Goal: Task Accomplishment & Management: Complete application form

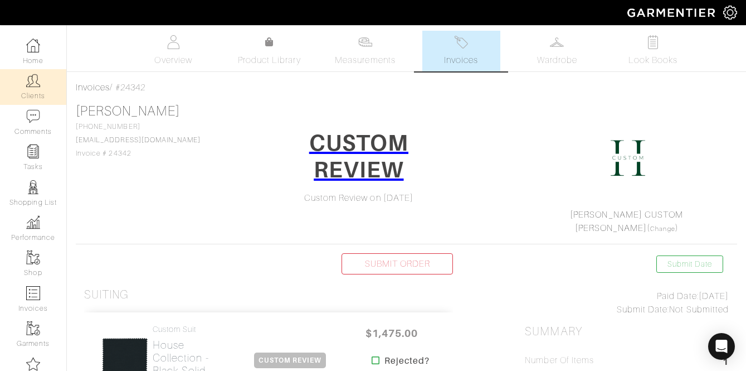
click at [36, 88] on img at bounding box center [33, 81] width 14 height 14
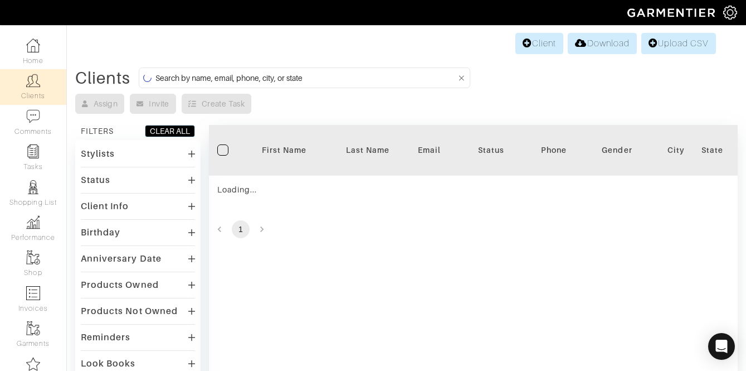
click at [299, 82] on input at bounding box center [306, 78] width 301 height 14
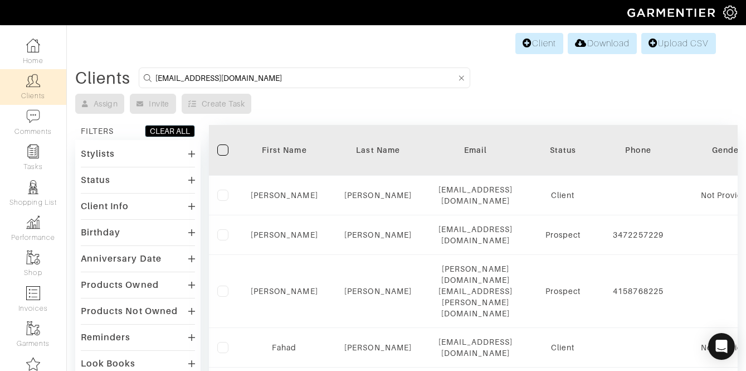
type input "hoodjeffc@gmail.com"
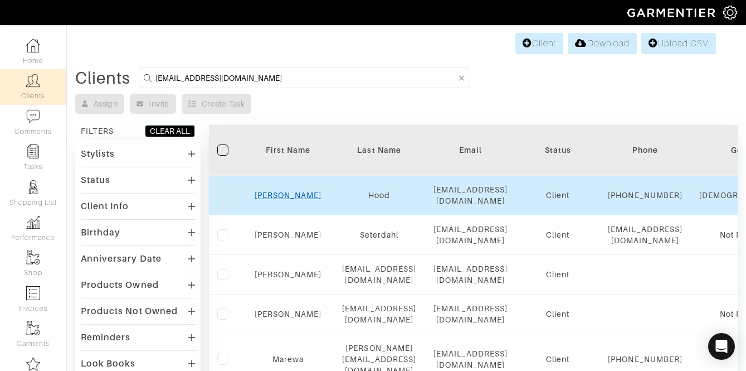
click at [319, 195] on link "Jeff" at bounding box center [288, 195] width 67 height 9
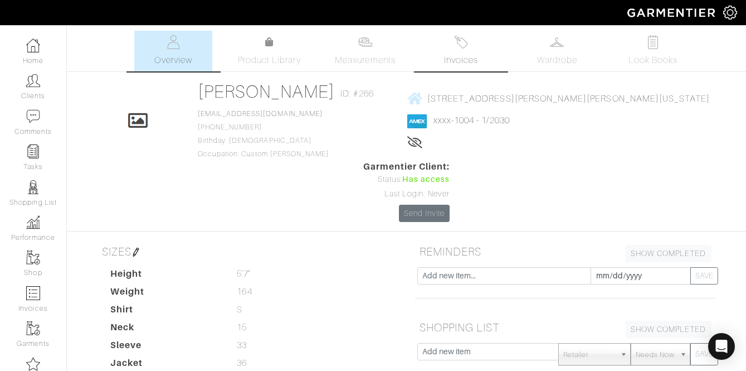
click at [483, 60] on link "Invoices" at bounding box center [462, 51] width 78 height 41
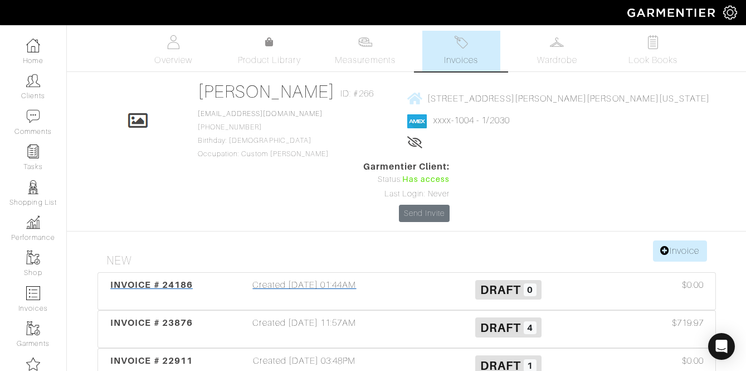
click at [449, 278] on h3 "Draft 0" at bounding box center [508, 288] width 187 height 21
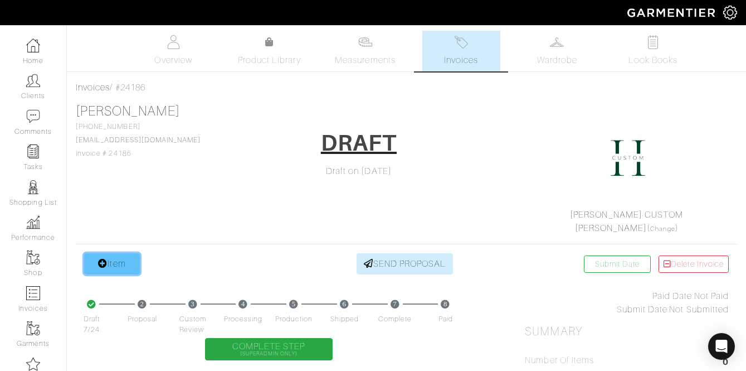
click at [101, 261] on icon at bounding box center [102, 263] width 9 height 9
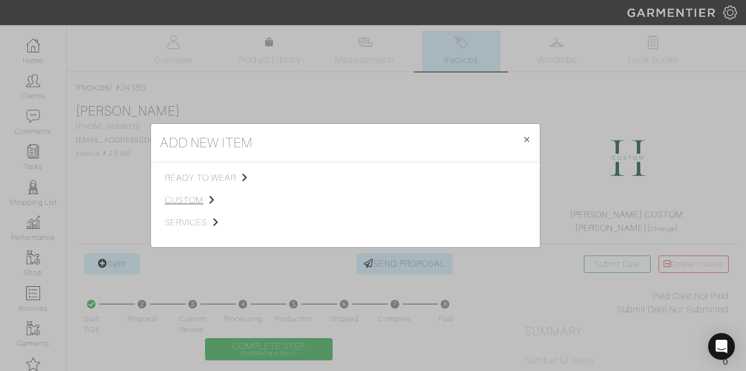
click at [195, 198] on span "custom" at bounding box center [221, 199] width 112 height 13
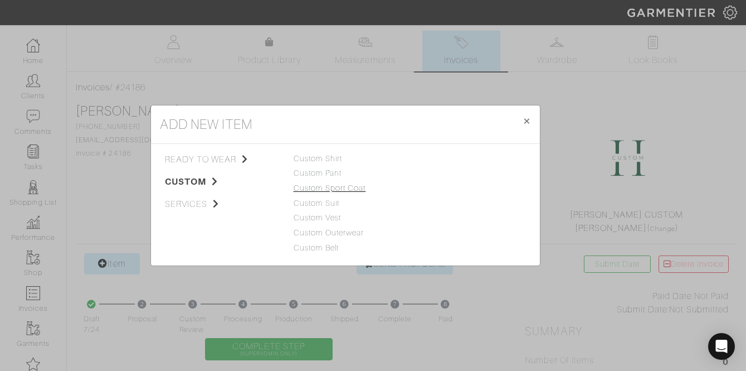
click at [345, 185] on link "Custom Sport Coat" at bounding box center [330, 187] width 72 height 9
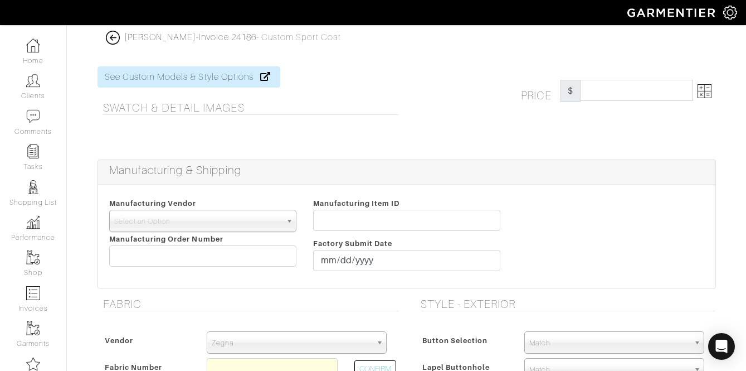
scroll to position [187, 0]
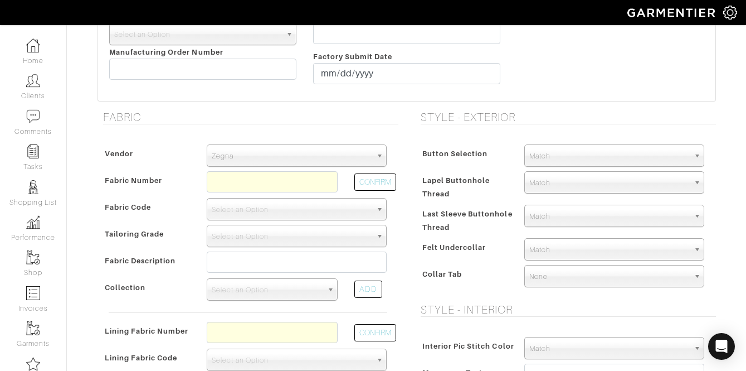
click at [275, 161] on span "Zegna" at bounding box center [292, 156] width 160 height 22
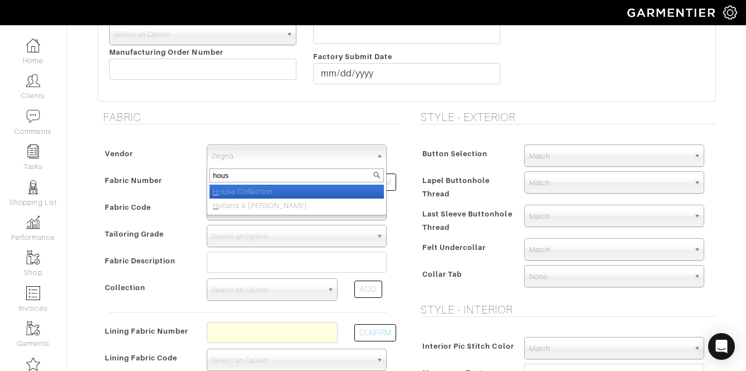
type input "house"
select select "75"
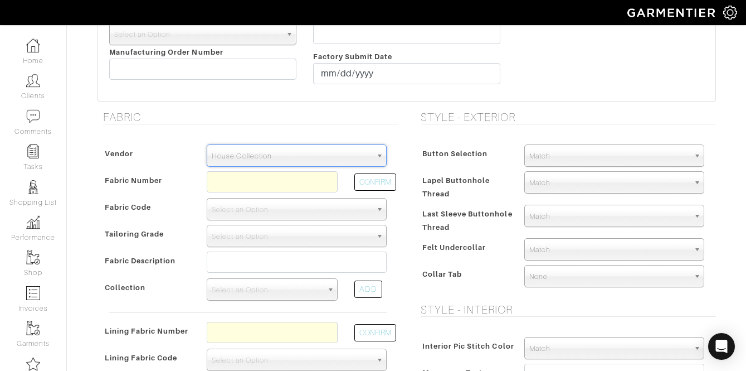
type input "a"
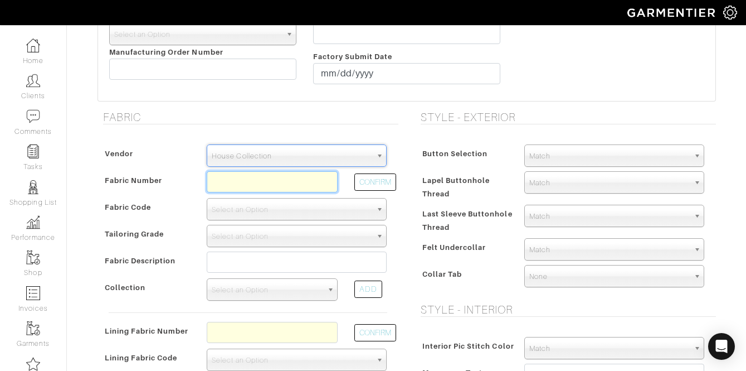
click at [222, 177] on input "text" at bounding box center [272, 181] width 131 height 21
type input "7"
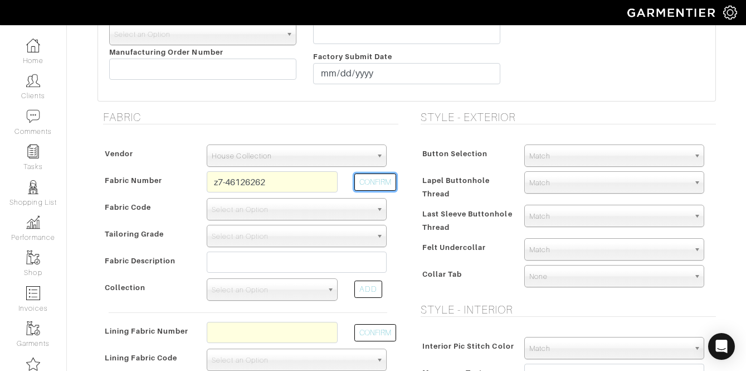
click at [363, 185] on button "CONFIRM" at bounding box center [376, 181] width 42 height 17
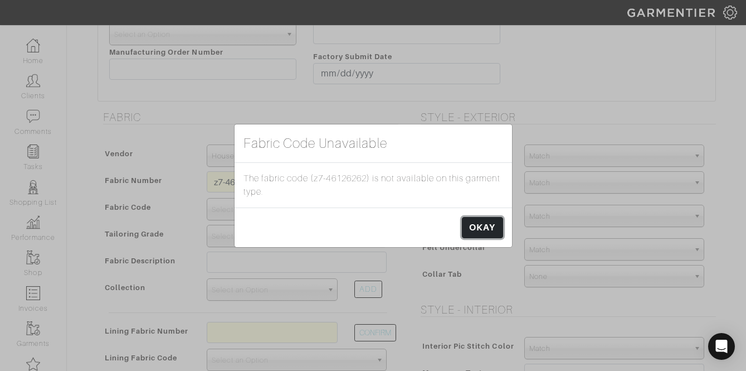
click at [501, 227] on link "OKAY" at bounding box center [482, 227] width 41 height 21
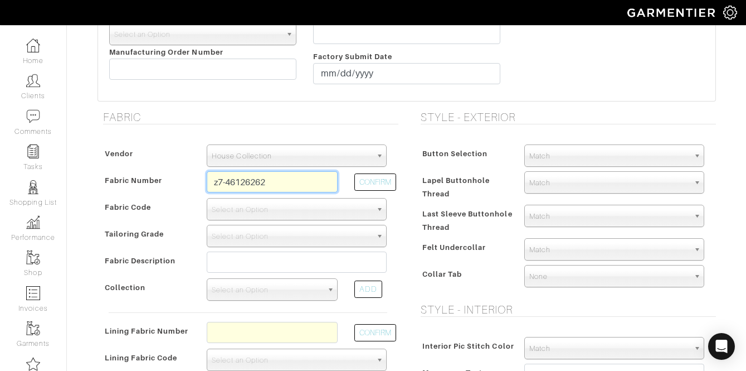
click at [269, 180] on input "z7-46126262" at bounding box center [272, 181] width 131 height 21
click at [435, 200] on span "Lapel Buttonhole Thread" at bounding box center [457, 187] width 68 height 30
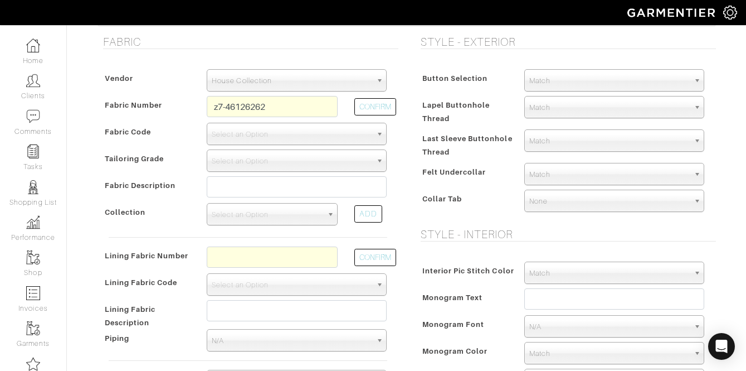
scroll to position [278, 0]
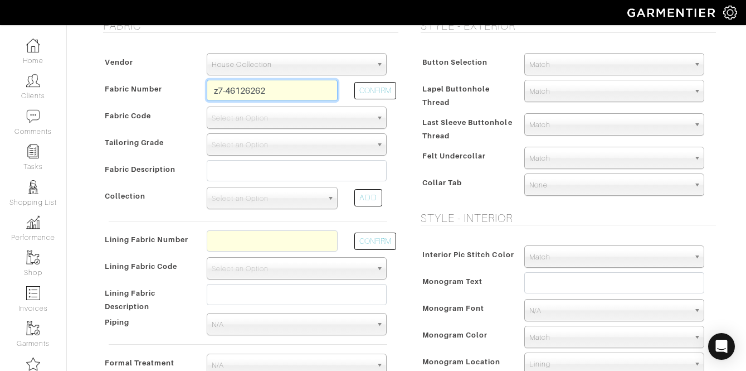
drag, startPoint x: 297, startPoint y: 95, endPoint x: 249, endPoint y: 94, distance: 48.5
click at [249, 94] on input "z7-46126262" at bounding box center [272, 90] width 131 height 21
click at [368, 85] on button "CONFIRM" at bounding box center [376, 90] width 42 height 17
type input "Z7-46126269"
select select "5806"
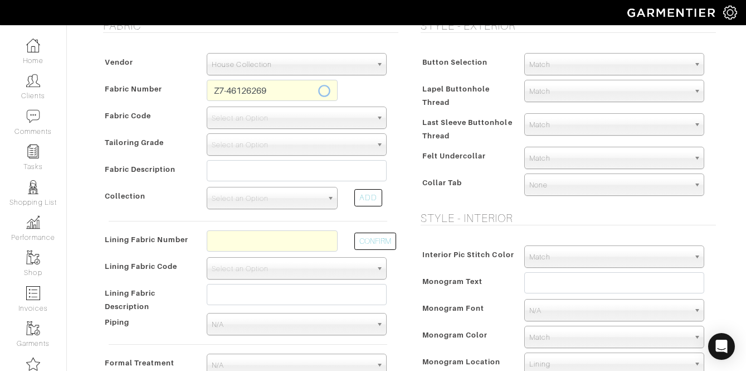
type input "Emerald Brown Check"
select select
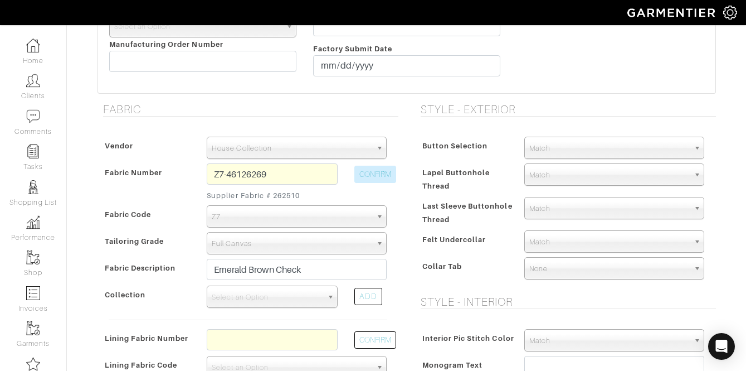
type input "1963.33"
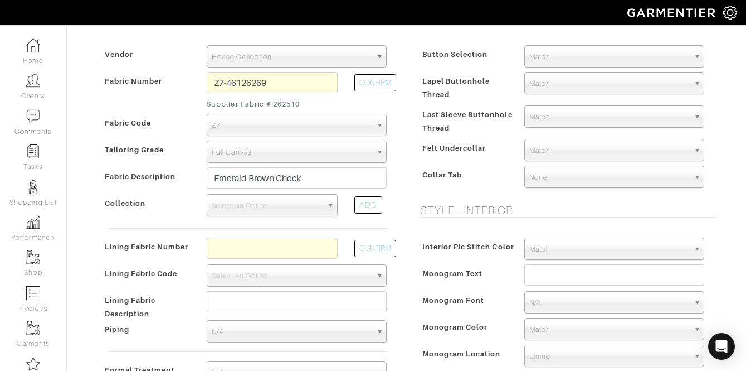
scroll to position [379, 0]
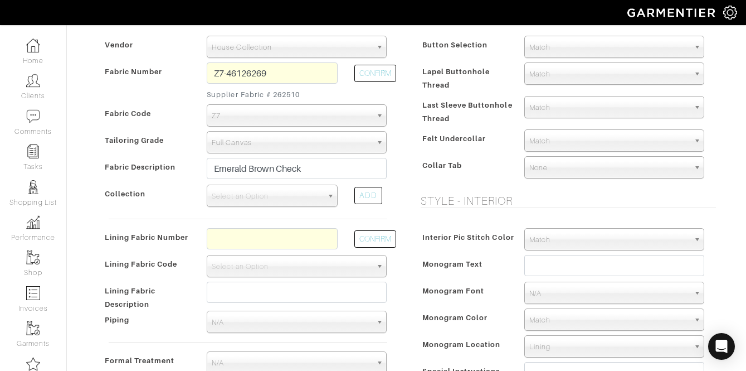
click at [302, 227] on div "Vendor Zegna Scabal Loro Piana Gladson Dormeuil House Collection London Marzoni…" at bounding box center [248, 207] width 301 height 365
click at [295, 237] on input "text" at bounding box center [272, 238] width 131 height 21
type input "L3-48139260"
click at [363, 236] on button "CONFIRM" at bounding box center [376, 238] width 42 height 17
select select "937"
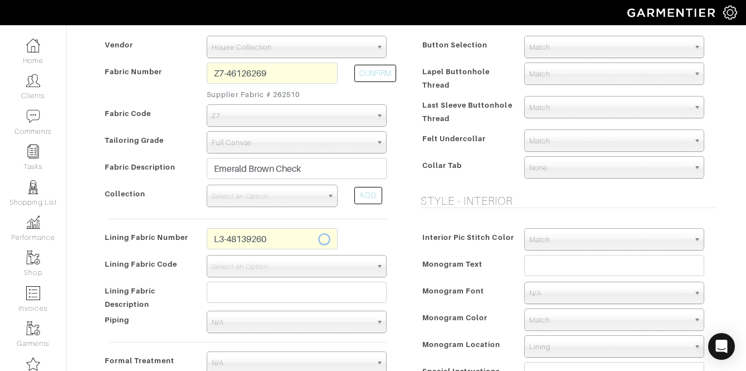
type input "Navy Midnight Sky"
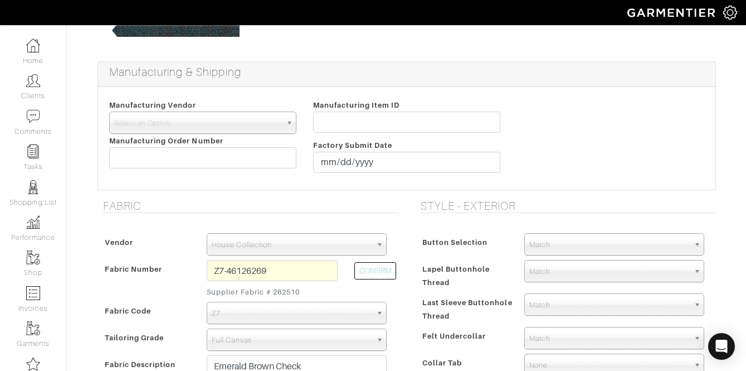
scroll to position [0, 0]
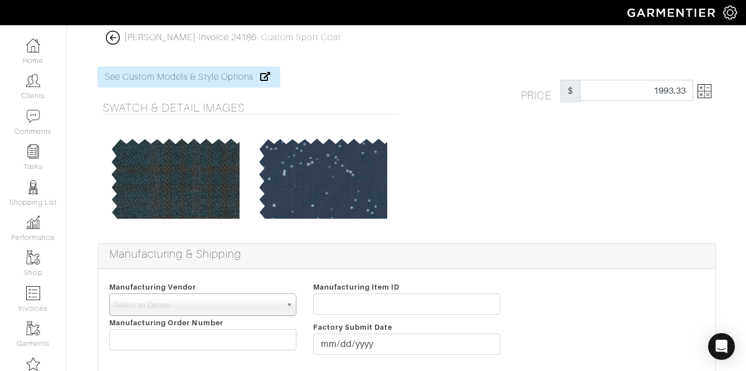
click at [705, 88] on img at bounding box center [705, 91] width 14 height 14
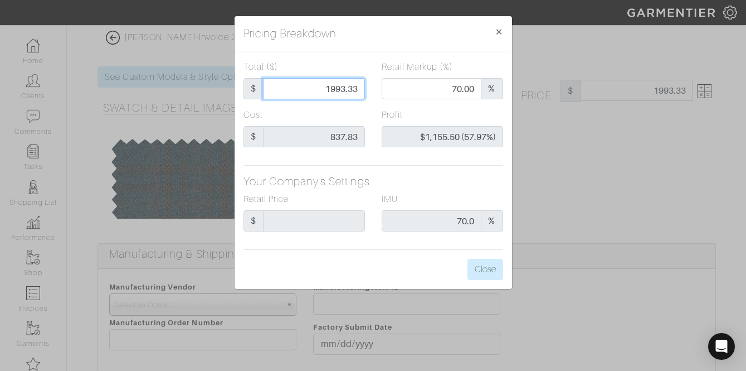
click at [314, 81] on input "1993.33" at bounding box center [314, 88] width 102 height 21
click at [315, 81] on input "1993.33" at bounding box center [314, 88] width 102 height 21
type input "2"
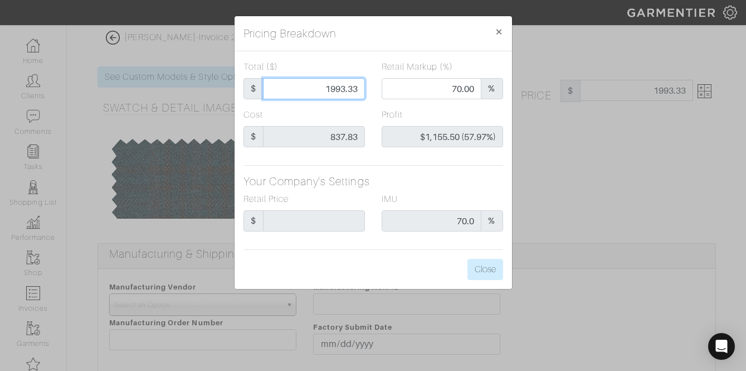
type input "0.00"
type input "-$835.83 (-41791.50%)"
type input "20"
type input "-$817.83 (-4089.15%)"
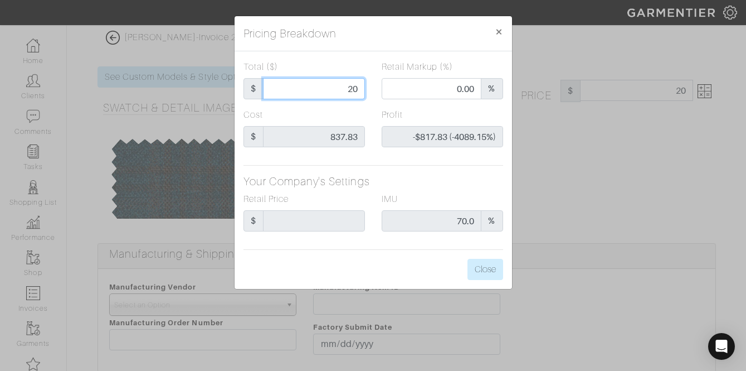
type input "200"
type input "-$637.83 (-318.92%)"
type input "2000"
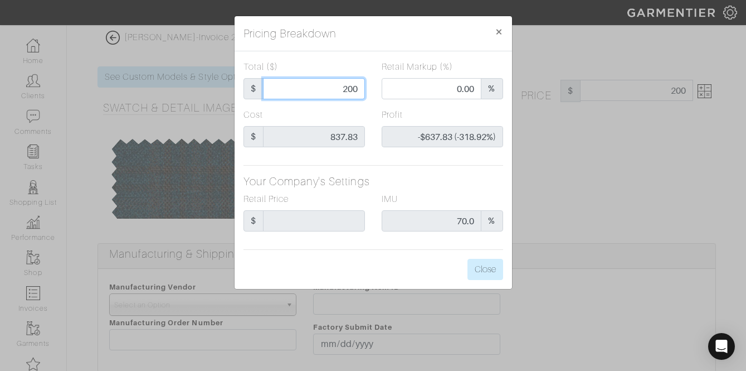
type input "70.55"
type input "$1,162.17 (58.11%)"
type input "2000"
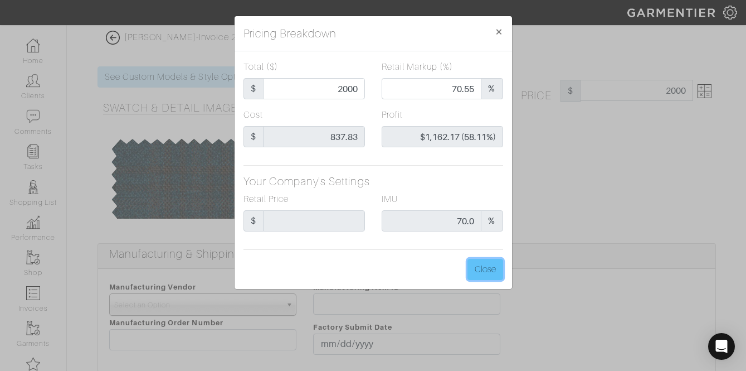
type input "2000.00"
click at [488, 271] on button "Close" at bounding box center [486, 269] width 36 height 21
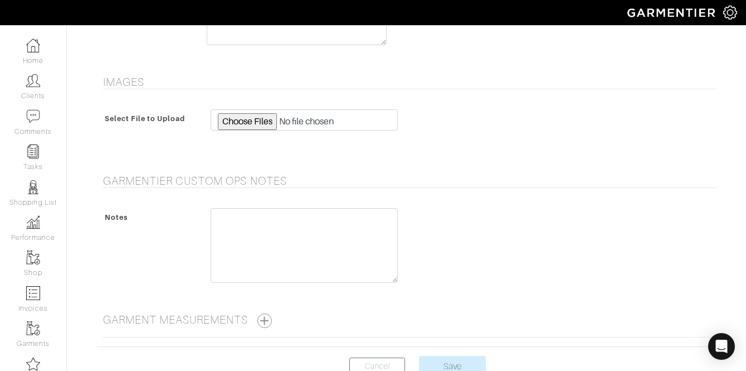
scroll to position [1147, 0]
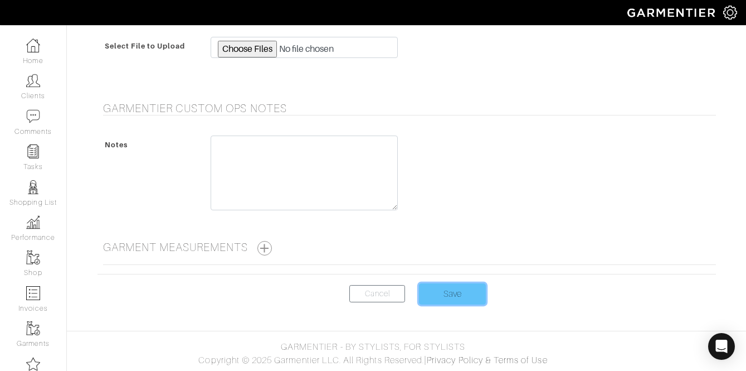
click at [454, 293] on input "Save" at bounding box center [452, 293] width 67 height 21
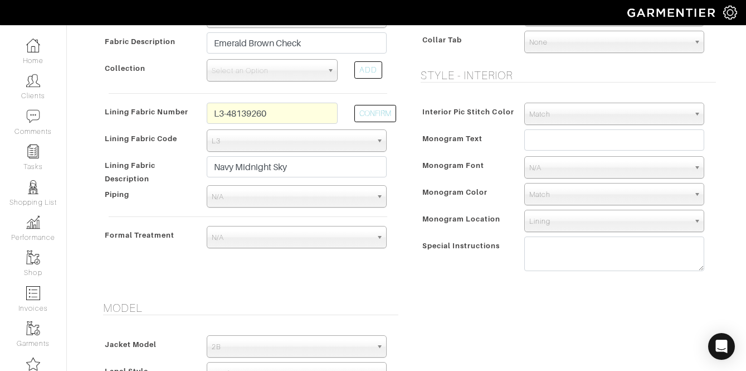
scroll to position [502, 0]
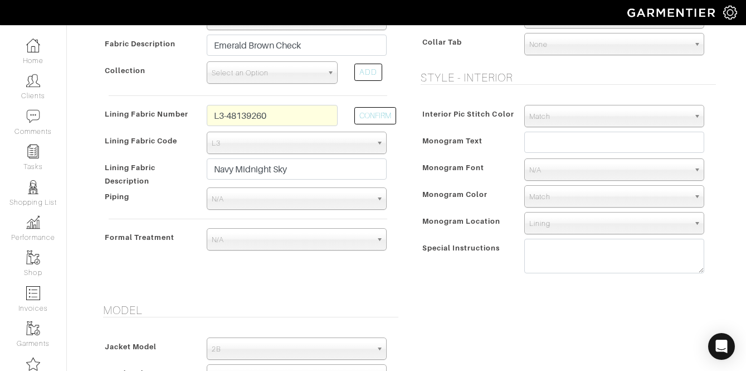
click at [278, 80] on span "Select an Option" at bounding box center [267, 73] width 111 height 22
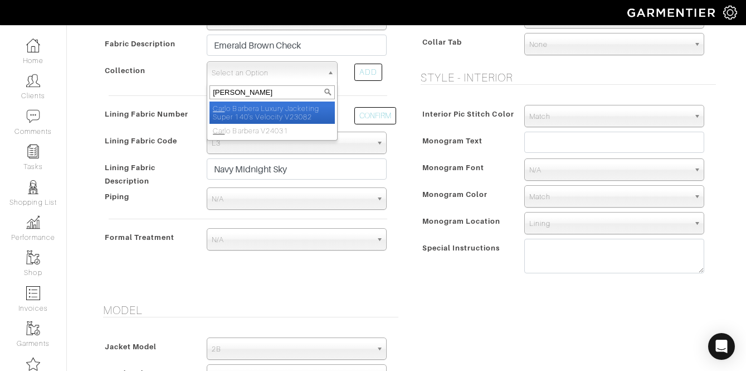
type input "carlo"
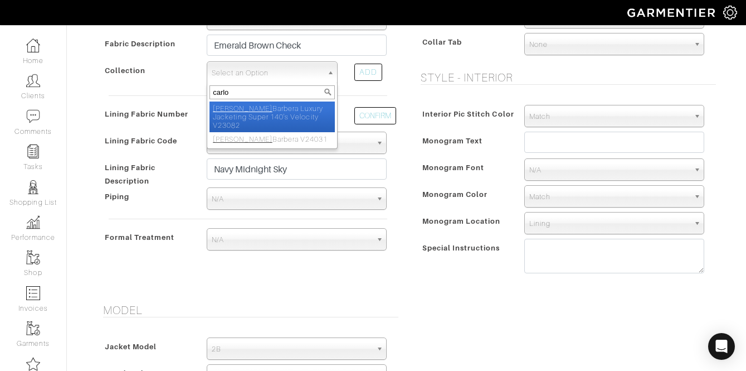
select select "1091"
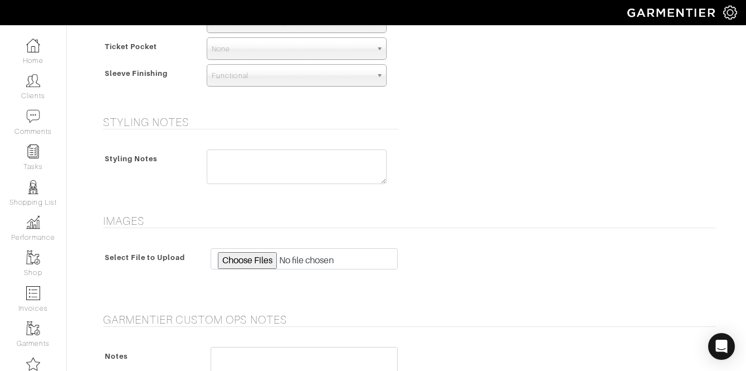
scroll to position [1147, 0]
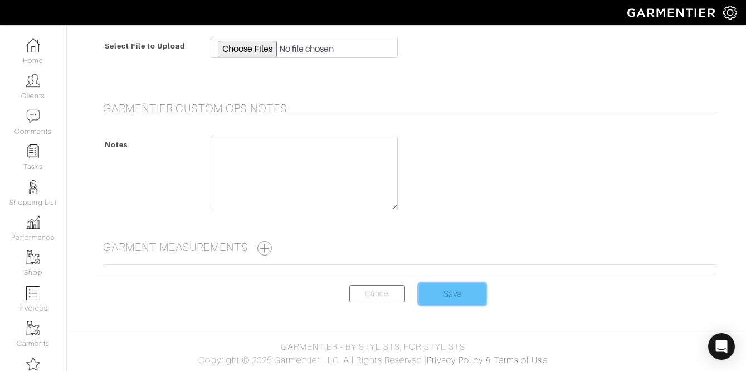
click at [449, 300] on input "Save" at bounding box center [452, 293] width 67 height 21
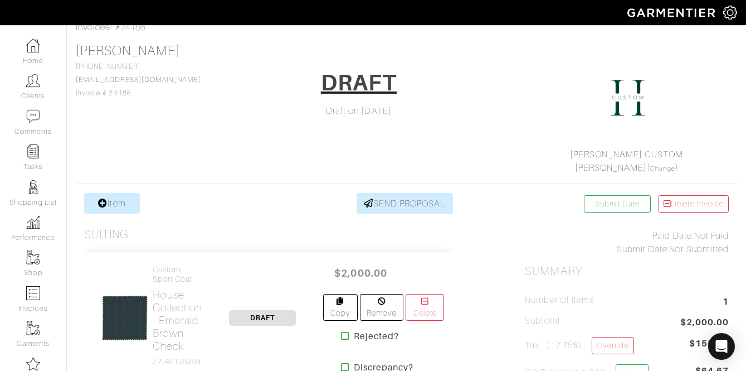
scroll to position [61, 0]
click at [333, 307] on link "Copy" at bounding box center [340, 306] width 35 height 27
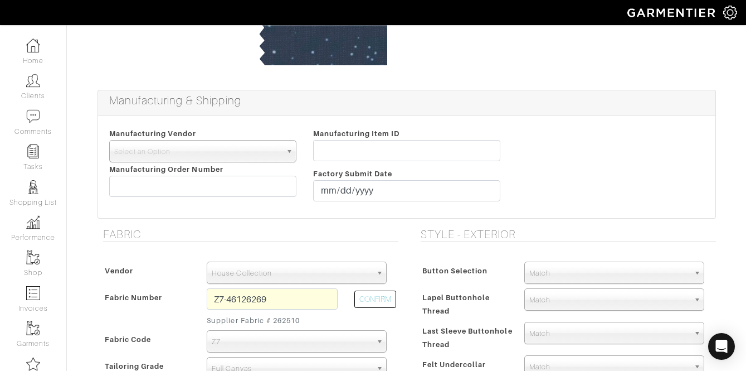
scroll to position [290, 0]
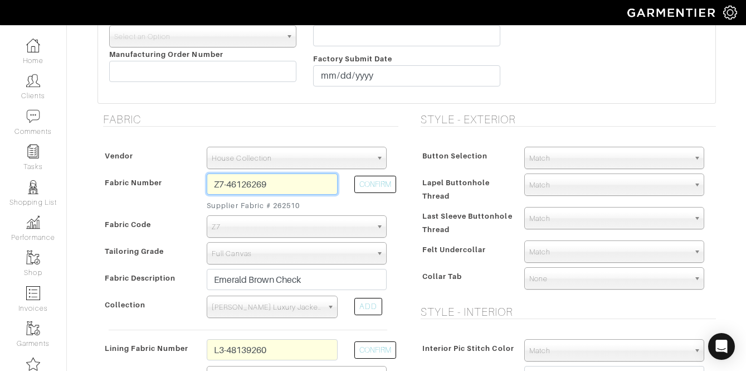
drag, startPoint x: 279, startPoint y: 186, endPoint x: 166, endPoint y: 183, distance: 113.7
click at [164, 183] on div "Fabric Number Z7-46126269 Supplier Fabric # 262510 CONFIRM" at bounding box center [247, 194] width 295 height 42
type input "x1-45105176"
click at [366, 183] on button "CONFIRM" at bounding box center [376, 184] width 42 height 17
select select
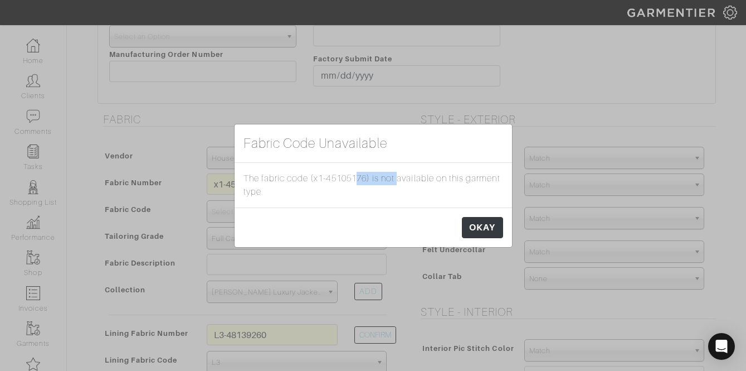
drag, startPoint x: 367, startPoint y: 177, endPoint x: 314, endPoint y: 180, distance: 53.6
click at [314, 180] on div "The fabric code (x1-45105176) is not available on this garment type." at bounding box center [374, 185] width 278 height 45
copy div "x1-45105176"
click at [493, 230] on link "OKAY" at bounding box center [482, 227] width 41 height 21
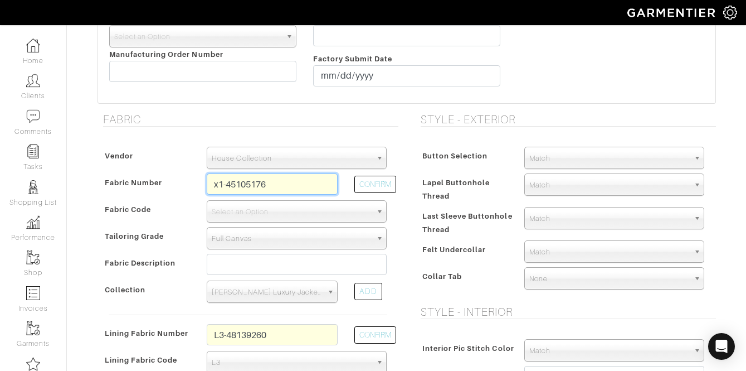
click at [225, 182] on input "x1-45105176" at bounding box center [272, 183] width 131 height 21
click at [385, 178] on button "CONFIRM" at bounding box center [376, 184] width 42 height 17
type input "XI-45105176"
select select "5781"
type input "Blue Melange Solid"
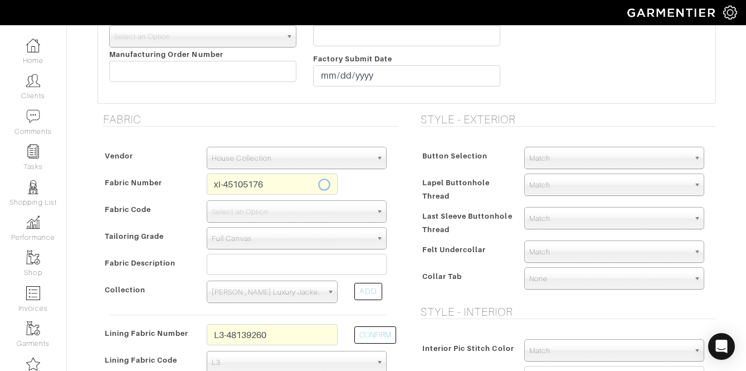
select select
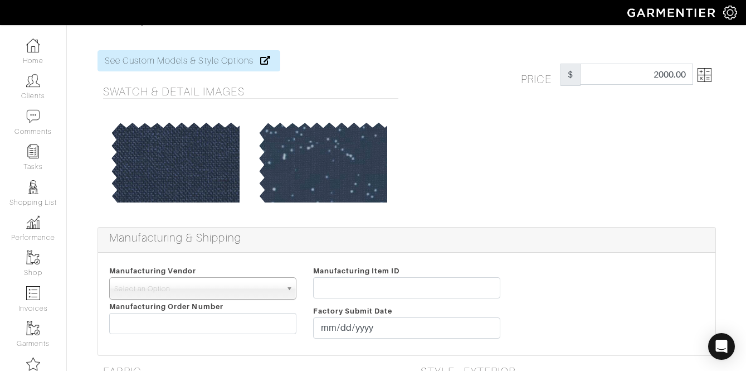
scroll to position [24, 0]
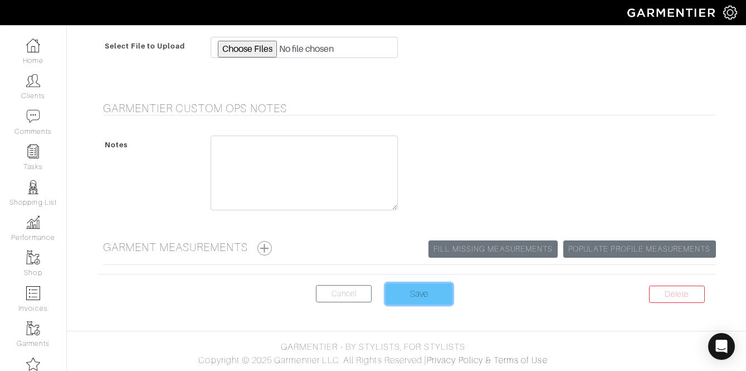
click at [430, 294] on input "Save" at bounding box center [419, 293] width 67 height 21
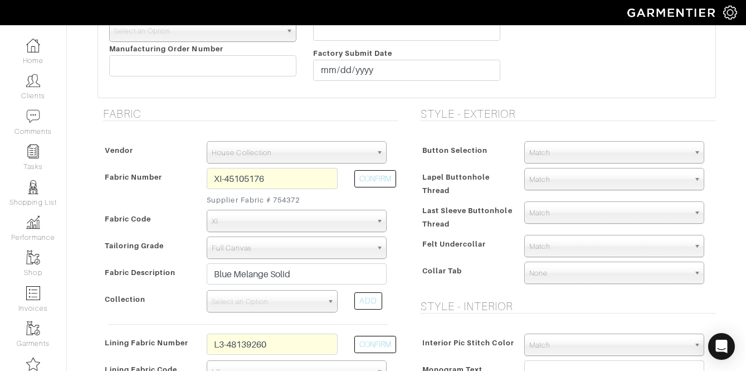
scroll to position [305, 0]
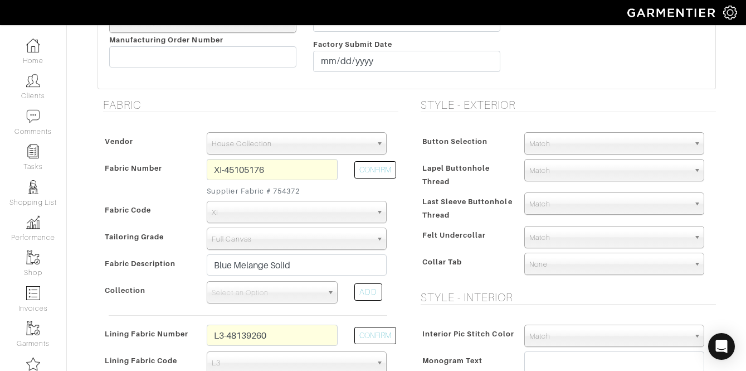
click at [241, 138] on span "House Collection" at bounding box center [292, 144] width 160 height 22
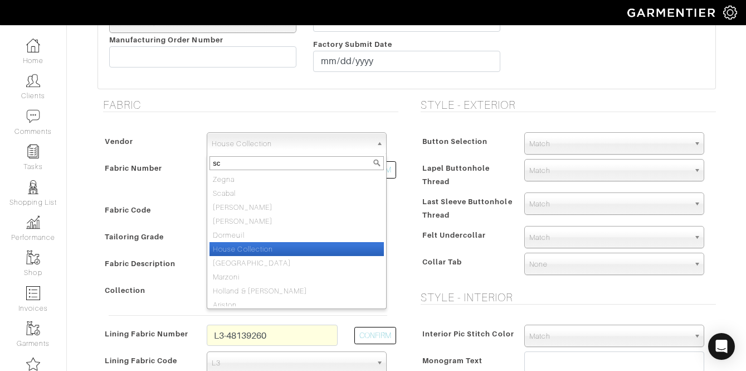
type input "sca"
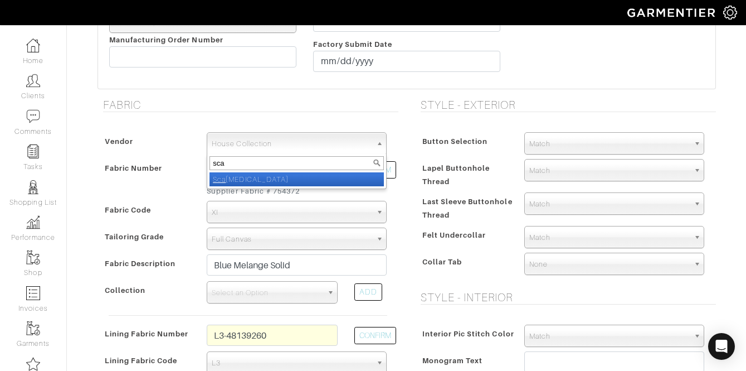
select select "78"
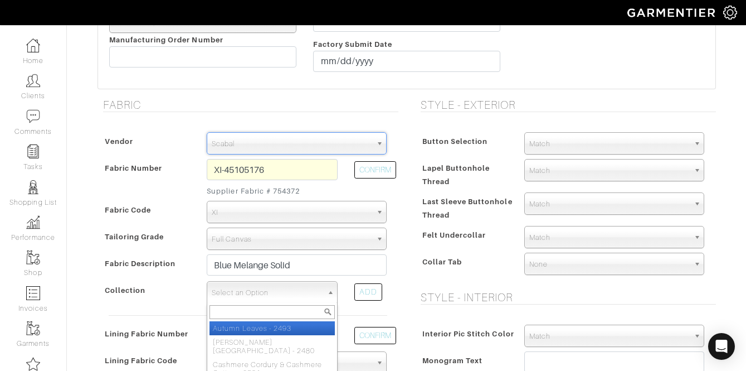
click at [251, 283] on span "Select an Option" at bounding box center [267, 293] width 111 height 22
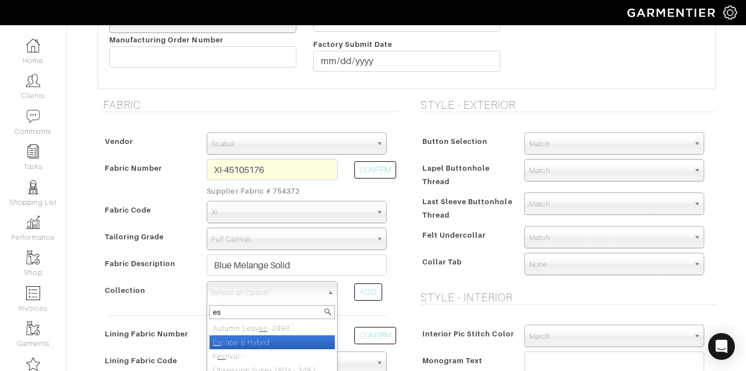
type input "es"
click at [256, 343] on li "Es cape & Hybrid" at bounding box center [272, 342] width 125 height 14
select select "592"
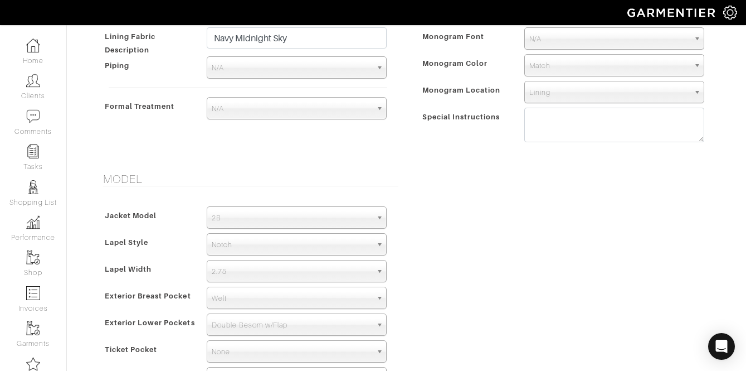
scroll to position [1170, 0]
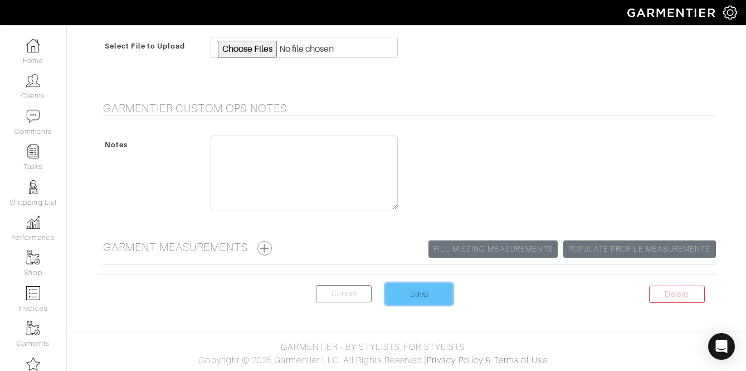
click at [423, 294] on input "Save" at bounding box center [419, 293] width 67 height 21
